Goal: Information Seeking & Learning: Learn about a topic

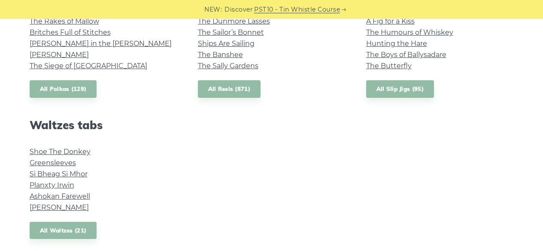
scroll to position [676, 0]
click at [57, 163] on link "Greensleeves" at bounding box center [53, 162] width 46 height 8
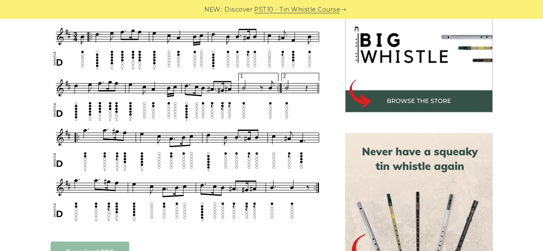
scroll to position [281, 0]
